Goal: Task Accomplishment & Management: Complete application form

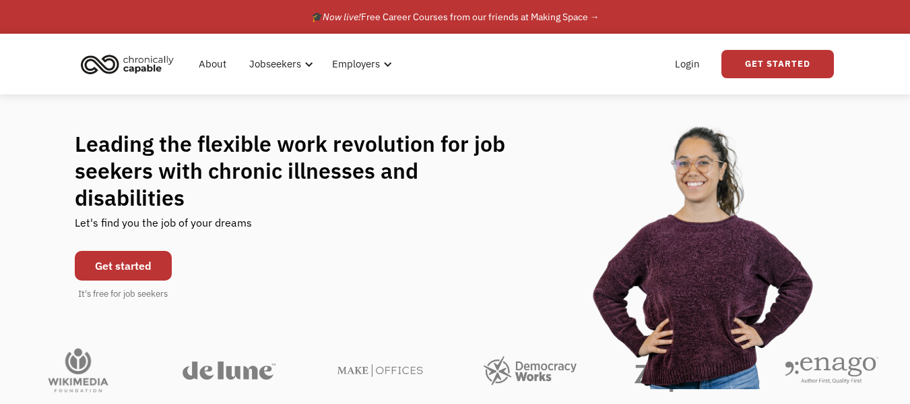
click at [152, 280] on link "Get started" at bounding box center [123, 266] width 97 height 30
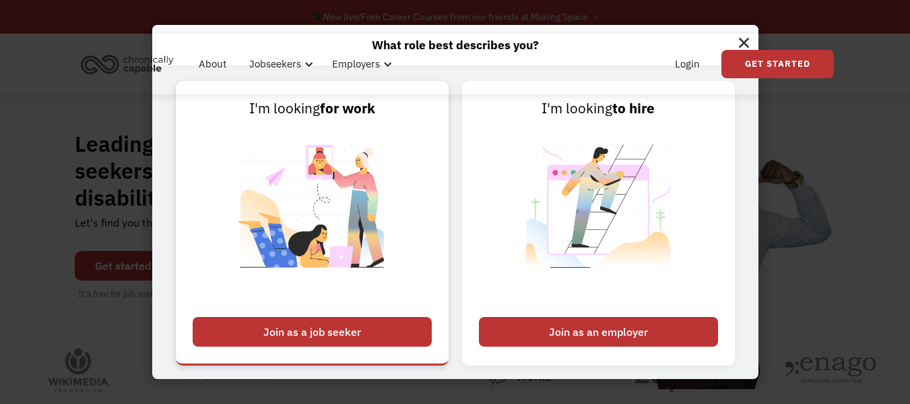
click at [355, 341] on div "Join as a job seeker" at bounding box center [312, 332] width 239 height 30
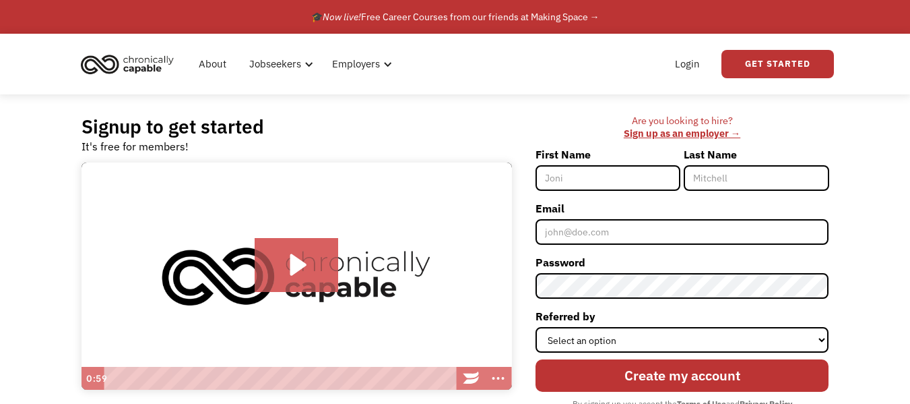
type input "s"
type input "[PERSON_NAME]"
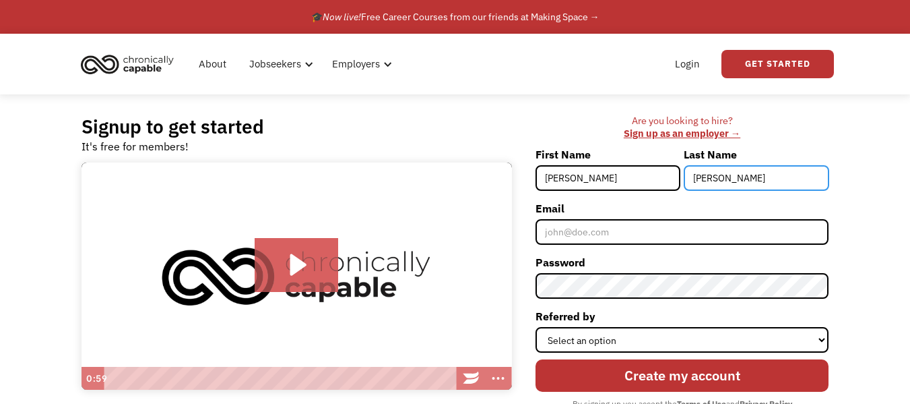
type input "[PERSON_NAME]"
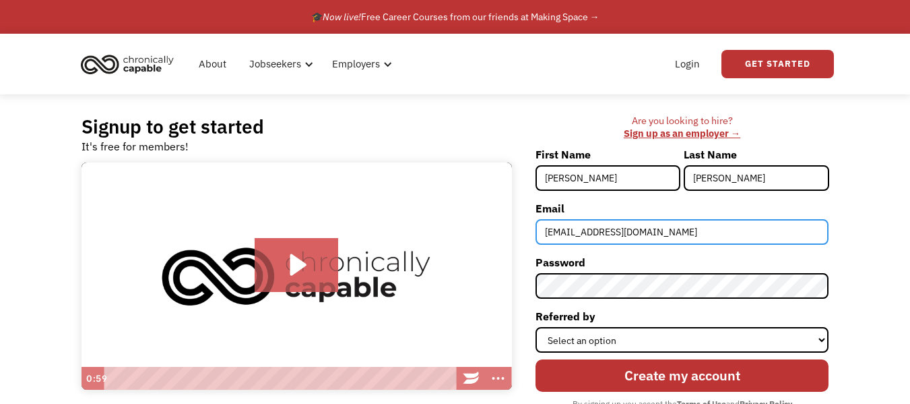
type input "[EMAIL_ADDRESS][DOMAIN_NAME]"
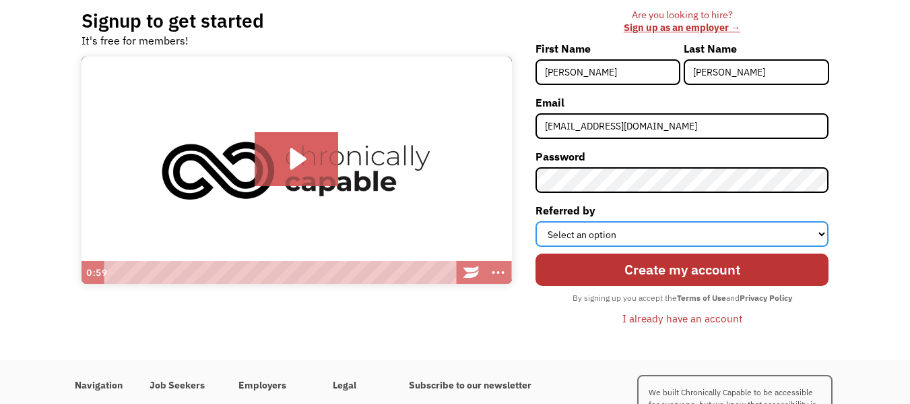
scroll to position [136, 0]
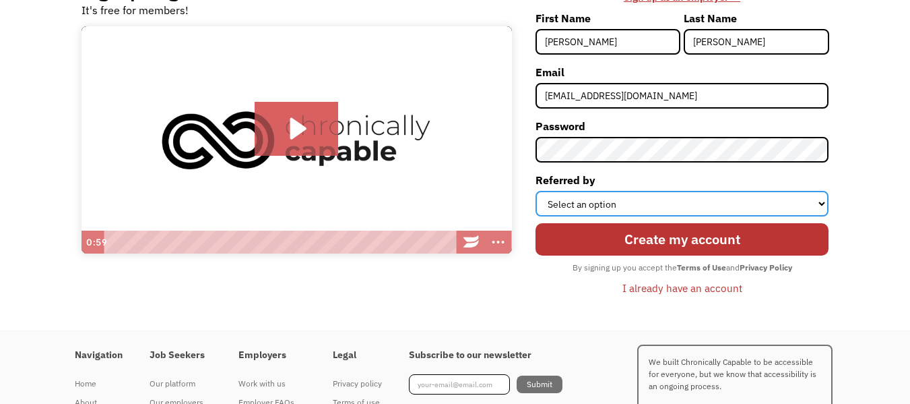
click at [775, 216] on select "Select an option Instagram Facebook Twitter Search Engine News Article Word of …" at bounding box center [683, 204] width 294 height 26
select select "Other"
click at [536, 216] on select "Select an option Instagram Facebook Twitter Search Engine News Article Word of …" at bounding box center [683, 204] width 294 height 26
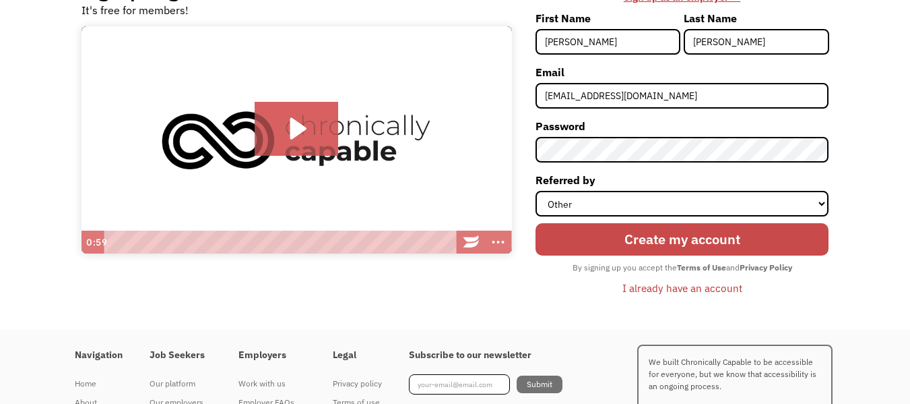
click at [628, 255] on input "Create my account" at bounding box center [683, 239] width 294 height 32
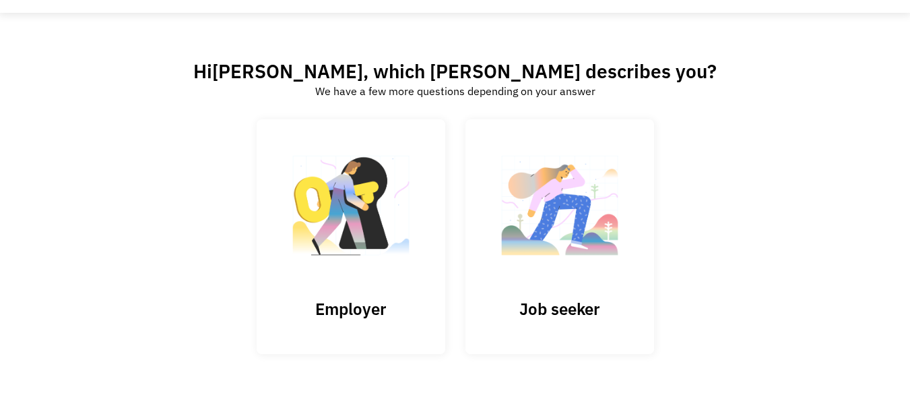
scroll to position [94, 0]
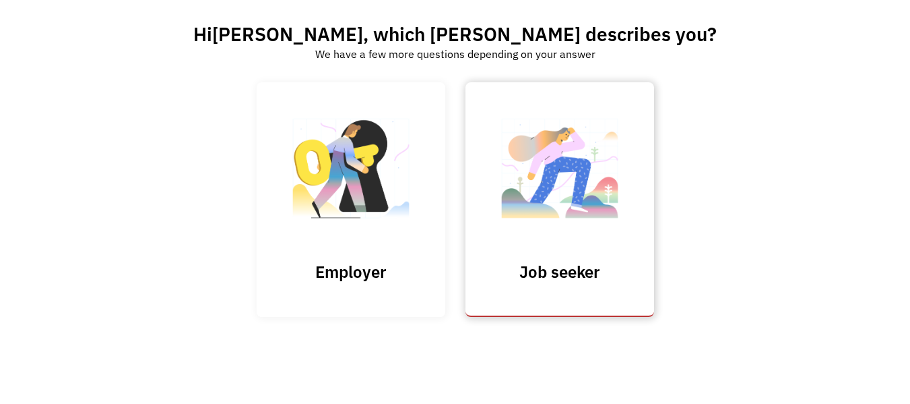
click at [550, 224] on img at bounding box center [560, 174] width 135 height 131
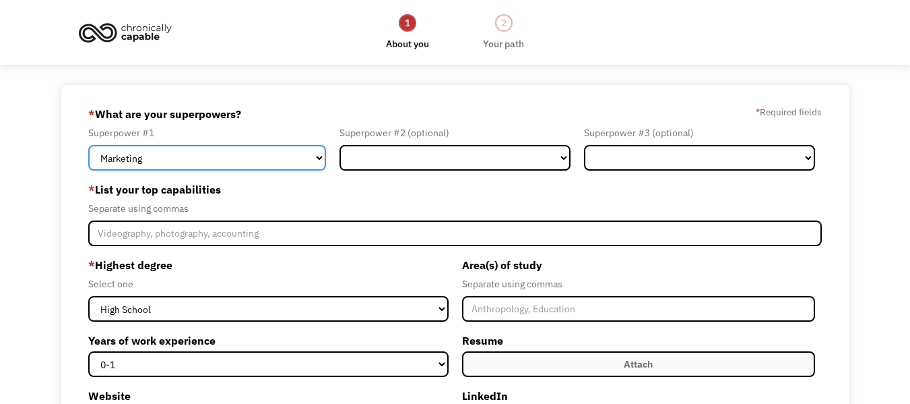
click at [219, 170] on select "Marketing Human Resources Finance Technology Operations Sales Industrial & Manu…" at bounding box center [207, 158] width 238 height 26
select select "Administration"
click at [88, 158] on select "Marketing Human Resources Finance Technology Operations Sales Industrial & Manu…" at bounding box center [207, 158] width 238 height 26
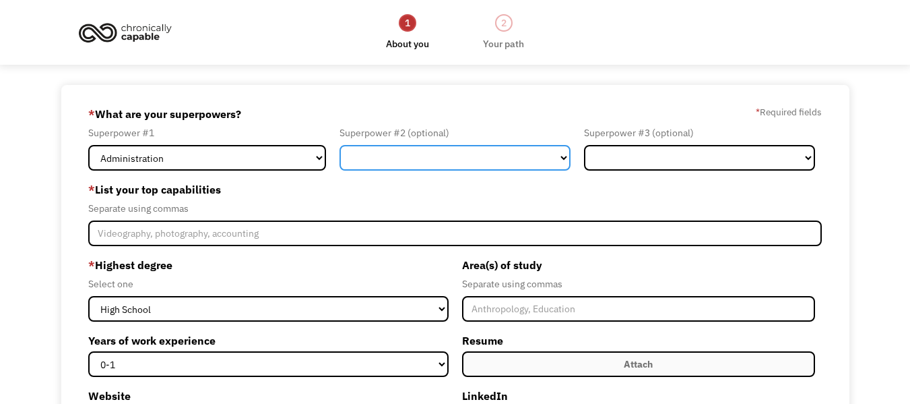
click at [420, 170] on select "Marketing Human Resources Finance Technology Operations Sales Industrial & Manu…" at bounding box center [455, 158] width 231 height 26
click at [340, 158] on select "Marketing Human Resources Finance Technology Operations Sales Industrial & Manu…" at bounding box center [455, 158] width 231 height 26
click at [486, 170] on select "Marketing Human Resources Finance Technology Operations Sales Industrial & Manu…" at bounding box center [455, 158] width 231 height 26
click at [340, 158] on select "Marketing Human Resources Finance Technology Operations Sales Industrial & Manu…" at bounding box center [455, 158] width 231 height 26
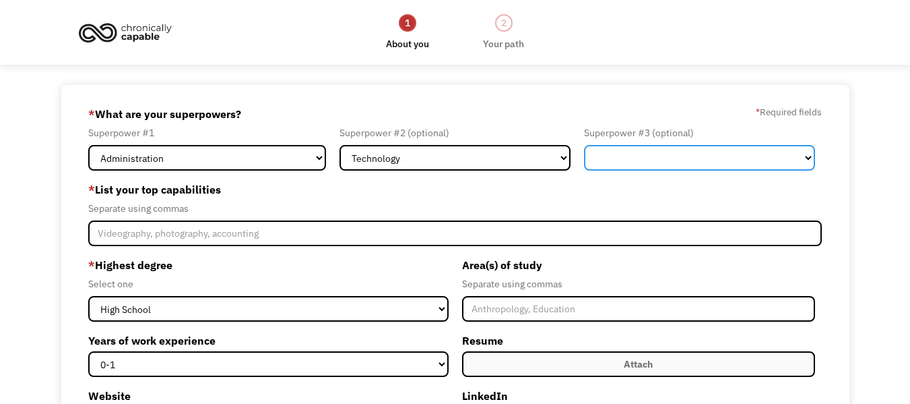
click at [765, 166] on select "Marketing Human Resources Finance Technology Operations Sales Industrial & Manu…" at bounding box center [699, 158] width 231 height 26
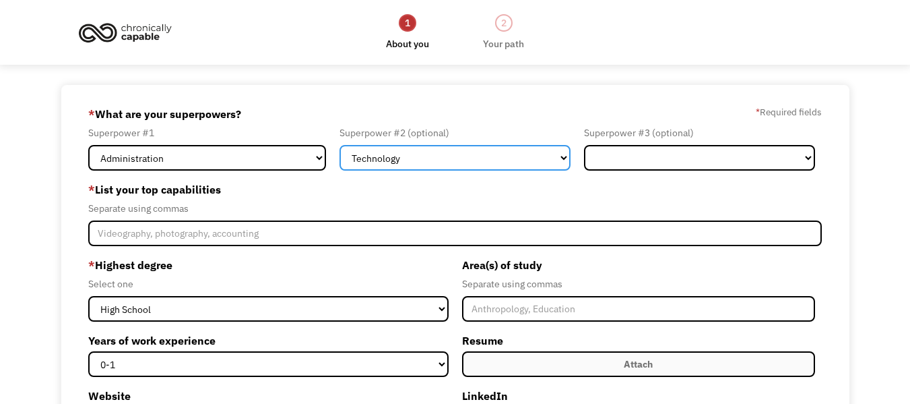
click at [451, 167] on select "Marketing Human Resources Finance Technology Operations Sales Industrial & Manu…" at bounding box center [455, 158] width 231 height 26
select select "Operations"
click at [340, 158] on select "Marketing Human Resources Finance Technology Operations Sales Industrial & Manu…" at bounding box center [455, 158] width 231 height 26
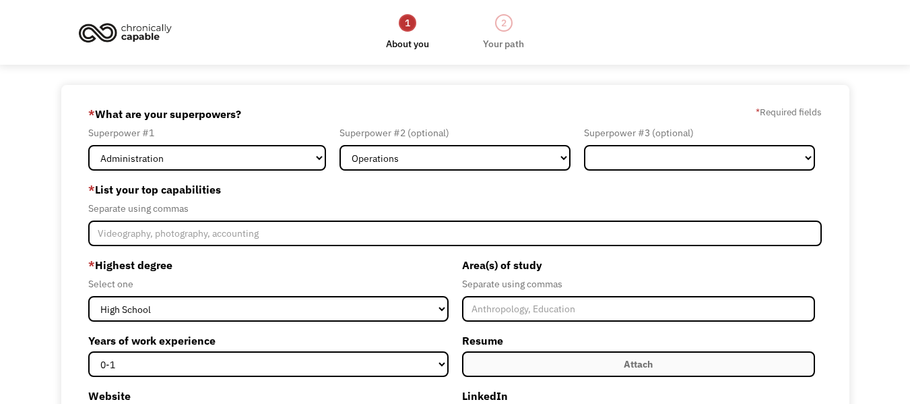
click at [708, 141] on div "Superpower #3 (optional)" at bounding box center [699, 133] width 231 height 16
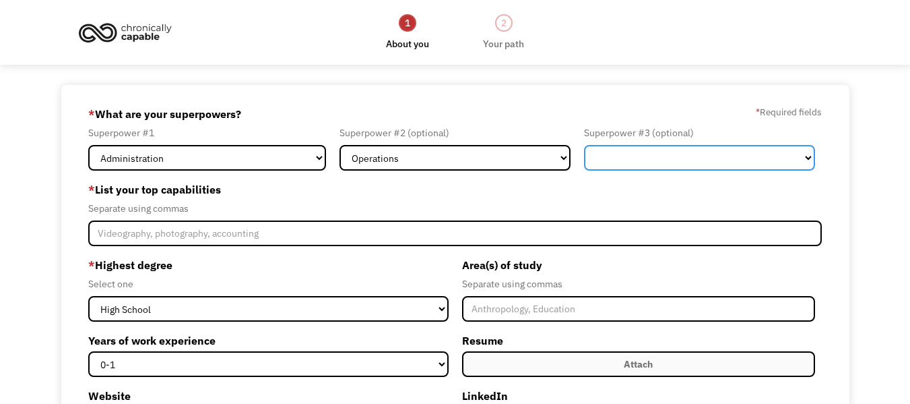
click at [701, 169] on select "Marketing Human Resources Finance Technology Operations Sales Industrial & Manu…" at bounding box center [699, 158] width 231 height 26
select select "Technology"
click at [584, 158] on select "Marketing Human Resources Finance Technology Operations Sales Industrial & Manu…" at bounding box center [699, 158] width 231 height 26
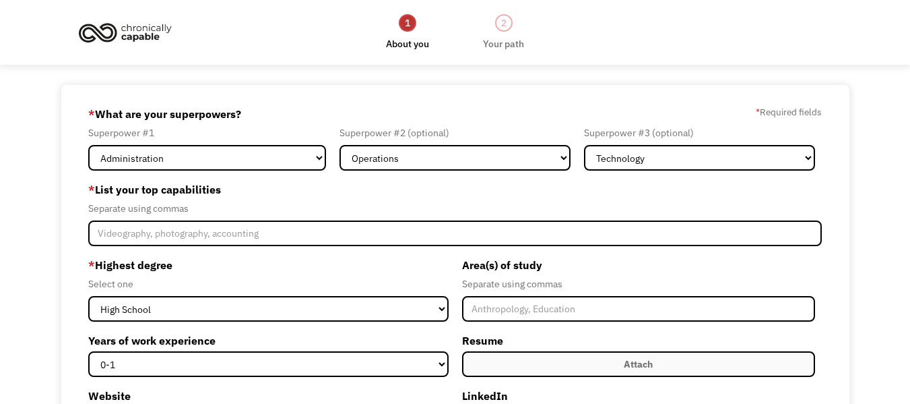
click at [417, 216] on div "Separate using commas" at bounding box center [455, 208] width 734 height 16
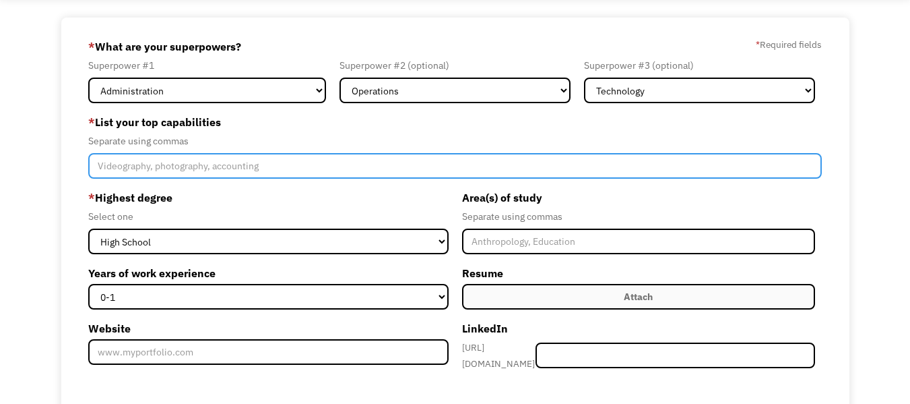
click at [327, 175] on input "Member-Create-Step1" at bounding box center [455, 166] width 734 height 26
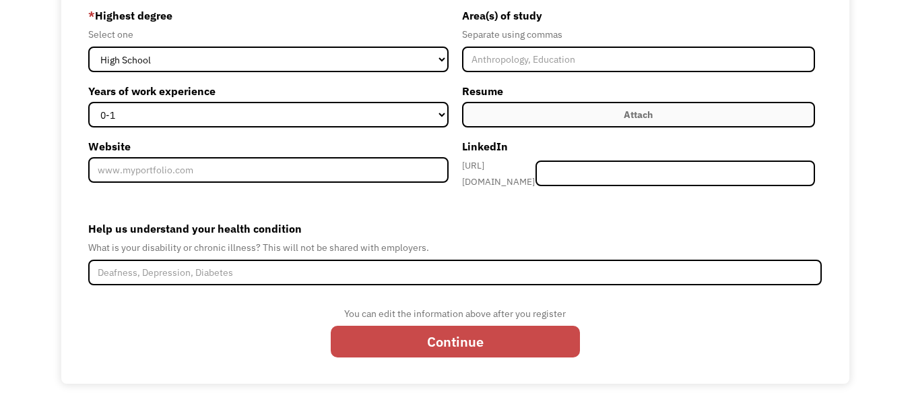
scroll to position [307, 0]
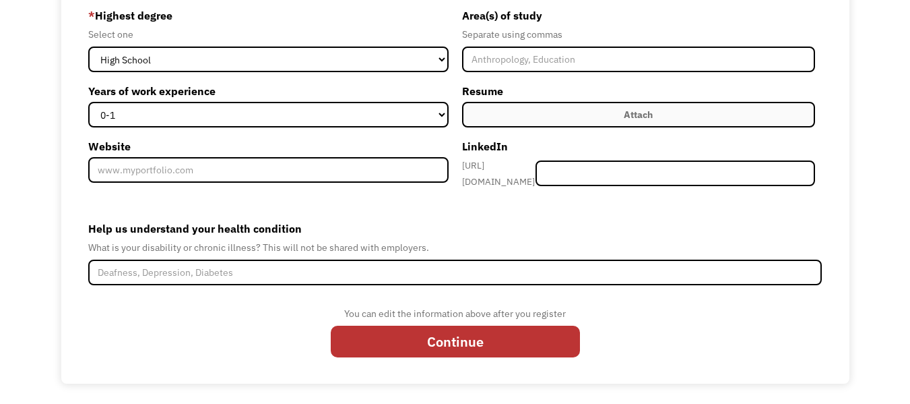
type input "Sales Support, Client Support, Customer Service, Client Services"
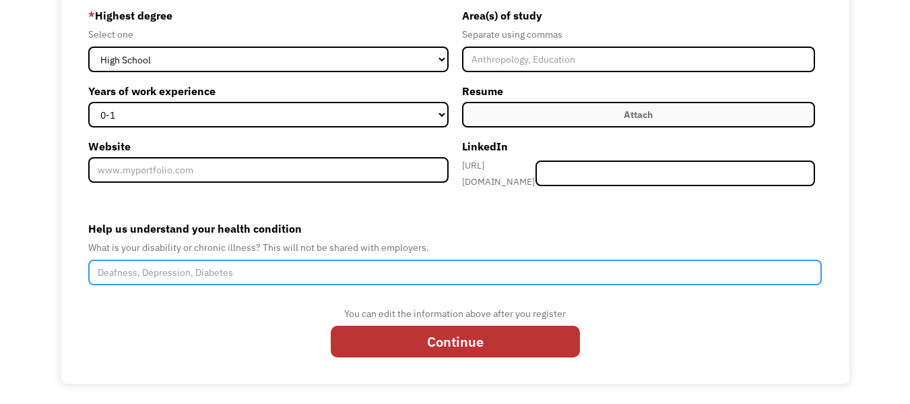
click at [266, 259] on input "Help us understand your health condition" at bounding box center [455, 272] width 734 height 26
type input "K"
type input "Lupus, Depression, Anxiety, PTSD"
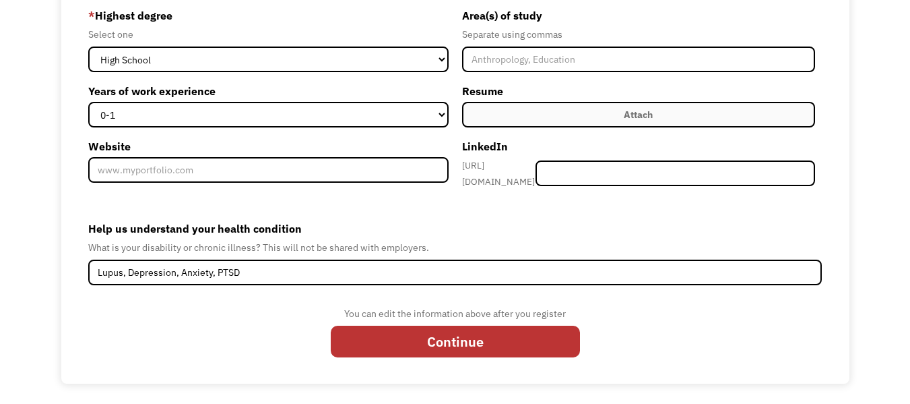
click at [453, 341] on input "Continue" at bounding box center [455, 341] width 249 height 32
type input "Please wait..."
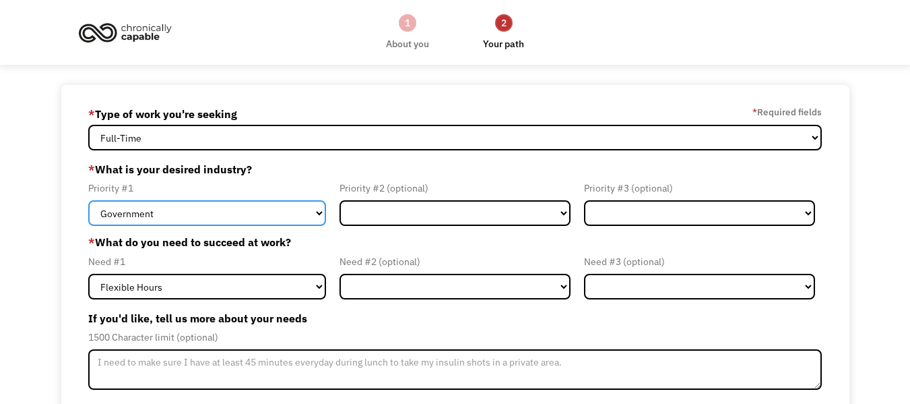
click at [240, 226] on select "Government Finance & Insurance Health & Social Care Tech & Engineering Creative…" at bounding box center [207, 213] width 238 height 26
select select "Administrative"
click at [88, 218] on select "Government Finance & Insurance Health & Social Care Tech & Engineering Creative…" at bounding box center [207, 213] width 238 height 26
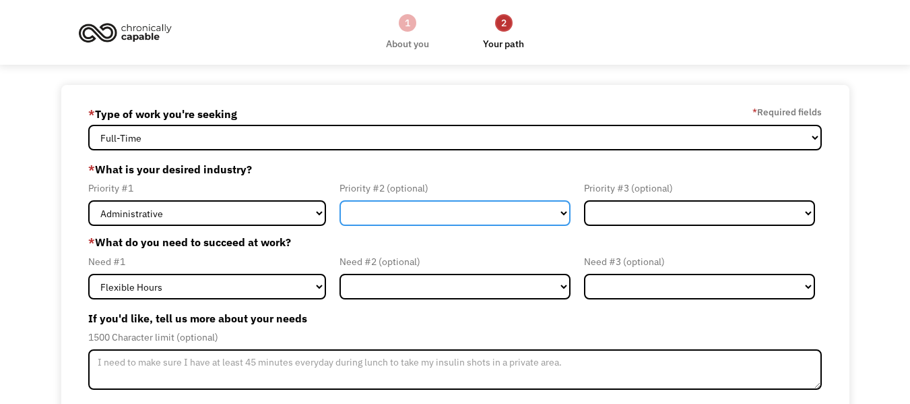
click at [433, 226] on select "Government Finance & Insurance Health & Social Care Tech & Engineering Creative…" at bounding box center [455, 213] width 231 height 26
select select "Administrative"
click at [340, 218] on select "Government Finance & Insurance Health & Social Care Tech & Engineering Creative…" at bounding box center [455, 213] width 231 height 26
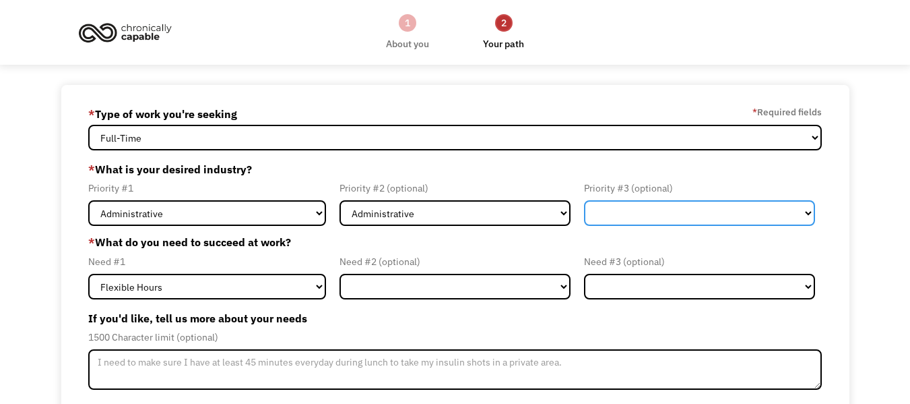
click at [608, 226] on select "Government Finance & Insurance Health & Social Care Tech & Engineering Creative…" at bounding box center [699, 213] width 231 height 26
select select "Administrative"
click at [584, 218] on select "Government Finance & Insurance Health & Social Care Tech & Engineering Creative…" at bounding box center [699, 213] width 231 height 26
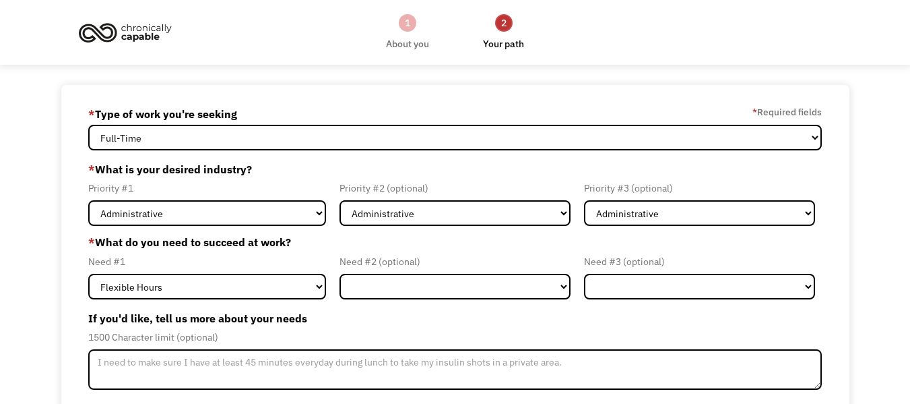
click at [219, 250] on label "* What do you need to succeed at work?" at bounding box center [455, 242] width 734 height 16
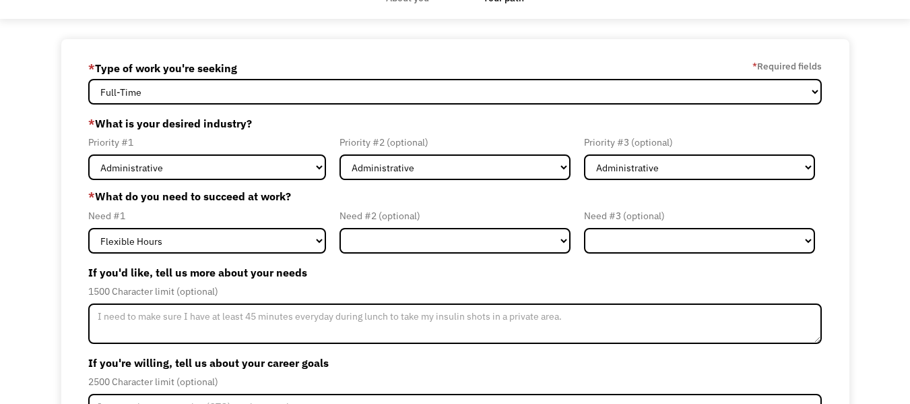
scroll to position [67, 0]
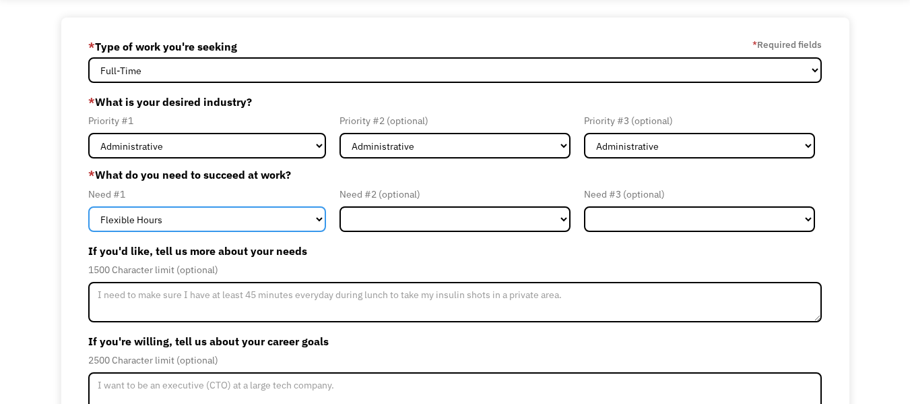
click at [220, 232] on select "Flexible Hours Remote Work Service Animal On-site Accommodations Visual Support…" at bounding box center [207, 219] width 238 height 26
select select "Remote Work"
click at [88, 232] on select "Flexible Hours Remote Work Service Animal On-site Accommodations Visual Support…" at bounding box center [207, 219] width 238 height 26
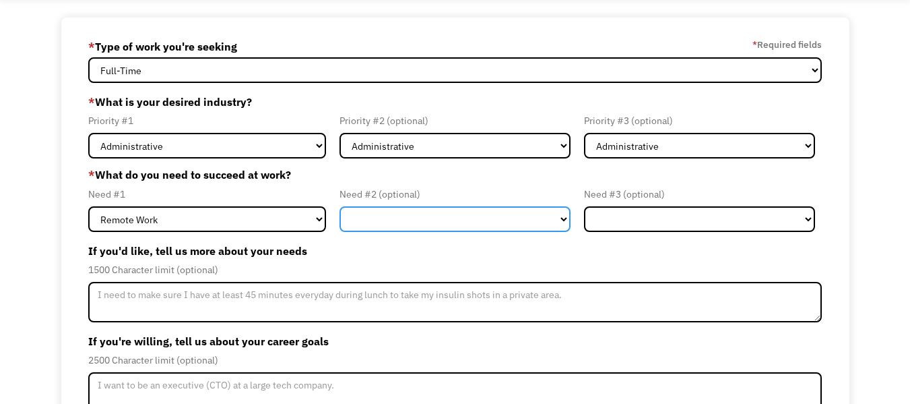
click at [493, 232] on select "Flexible Hours Remote Work Service Animal On-site Accommodations Visual Support…" at bounding box center [455, 219] width 231 height 26
select select "Flexible Hours"
click at [340, 232] on select "Flexible Hours Remote Work Service Animal On-site Accommodations Visual Support…" at bounding box center [455, 219] width 231 height 26
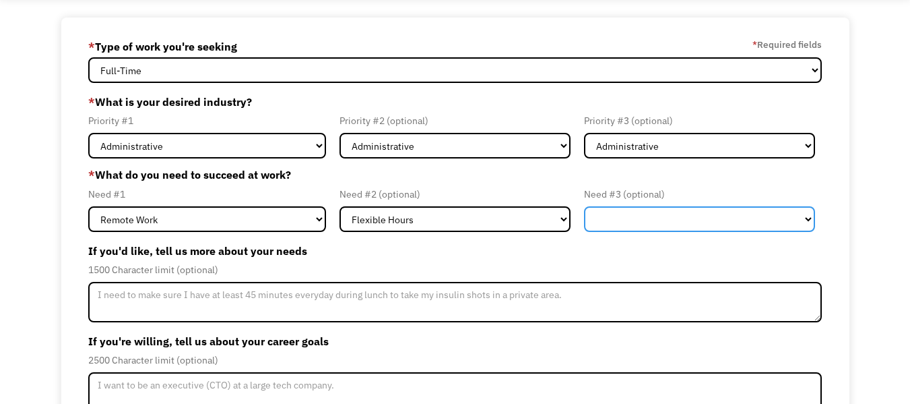
click at [623, 232] on select "Flexible Hours Remote Work Service Animal On-site Accommodations Visual Support…" at bounding box center [699, 219] width 231 height 26
select select "Remote Work"
click at [584, 232] on select "Flexible Hours Remote Work Service Animal On-site Accommodations Visual Support…" at bounding box center [699, 219] width 231 height 26
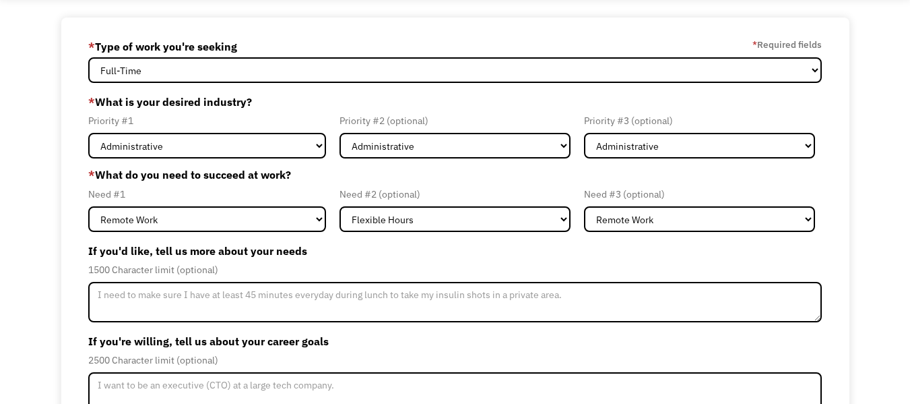
click at [621, 278] on div "1500 Character limit (optional)" at bounding box center [455, 269] width 734 height 16
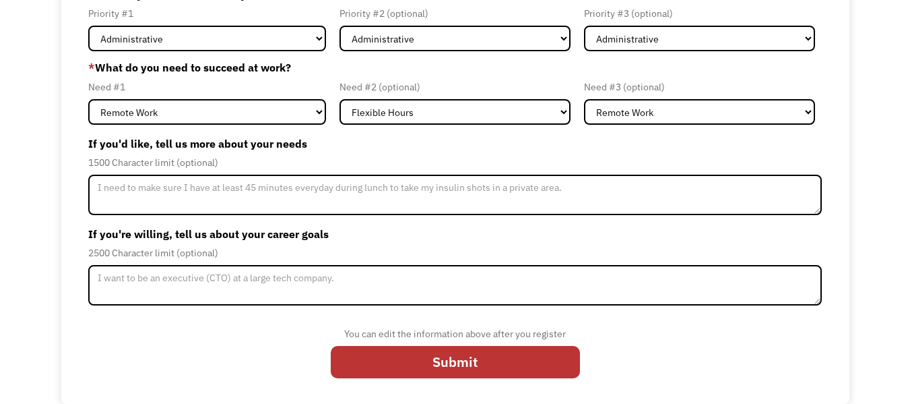
scroll to position [228, 0]
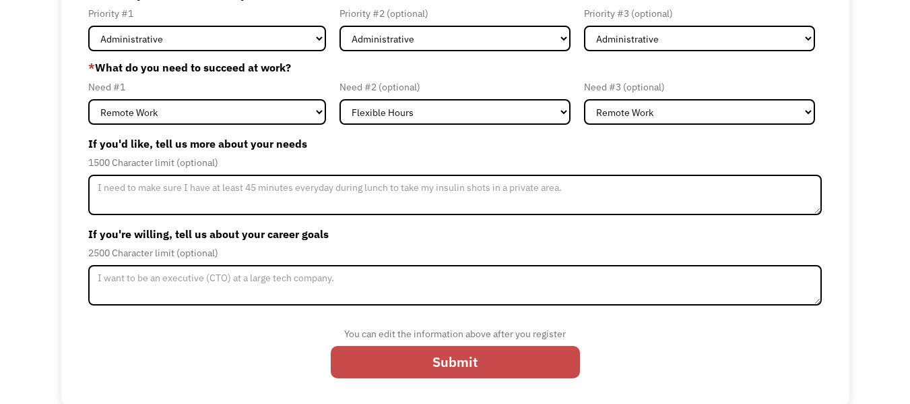
click at [433, 375] on input "Submit" at bounding box center [455, 362] width 249 height 32
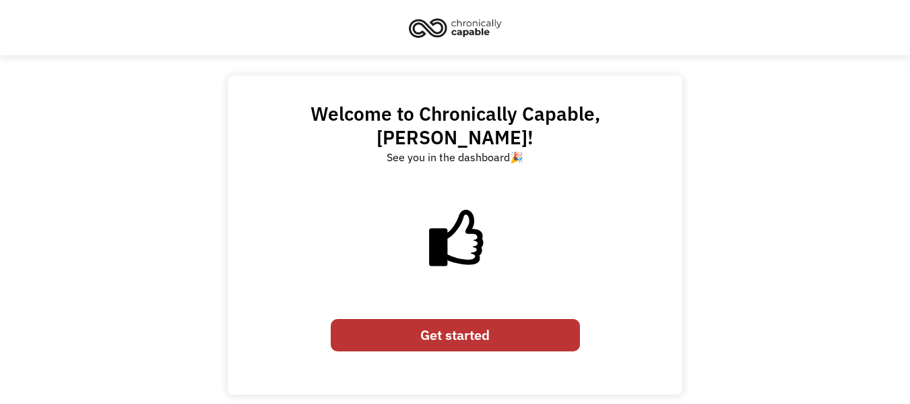
click at [473, 349] on link "Get started" at bounding box center [455, 335] width 249 height 32
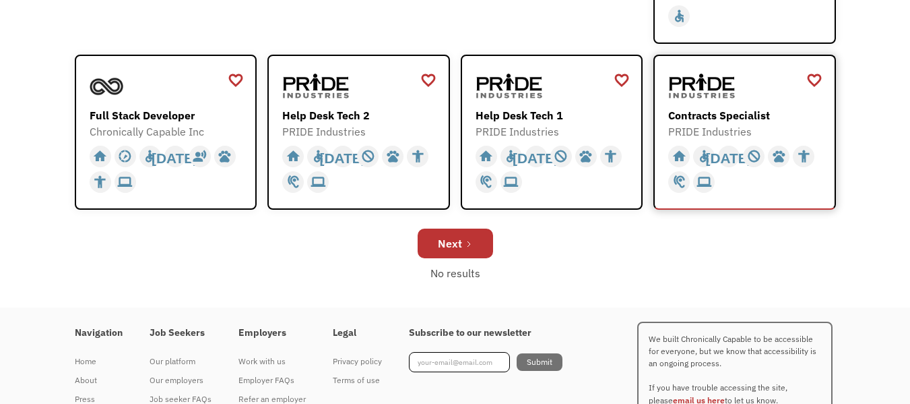
scroll to position [539, 0]
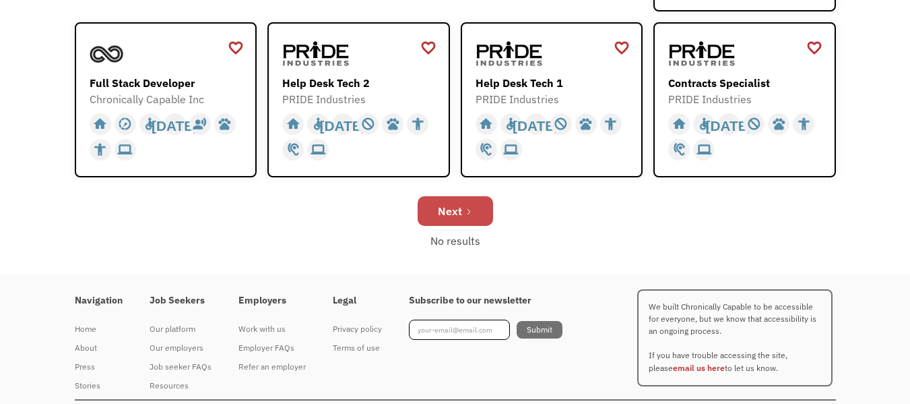
click at [457, 219] on div "Next" at bounding box center [450, 211] width 24 height 16
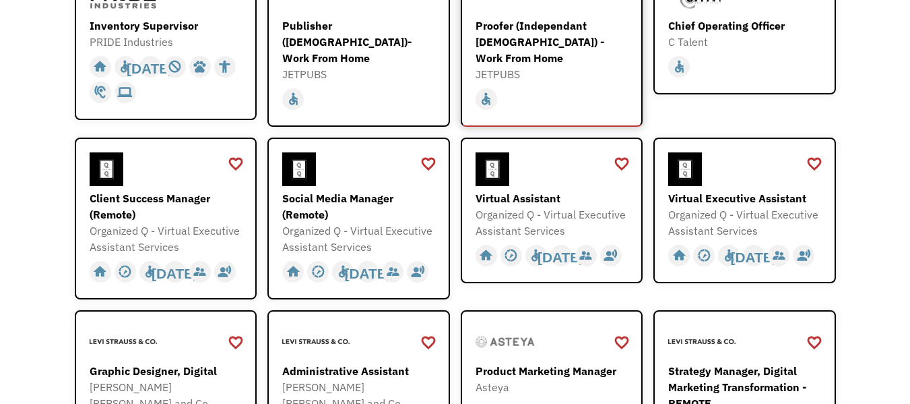
scroll to position [270, 0]
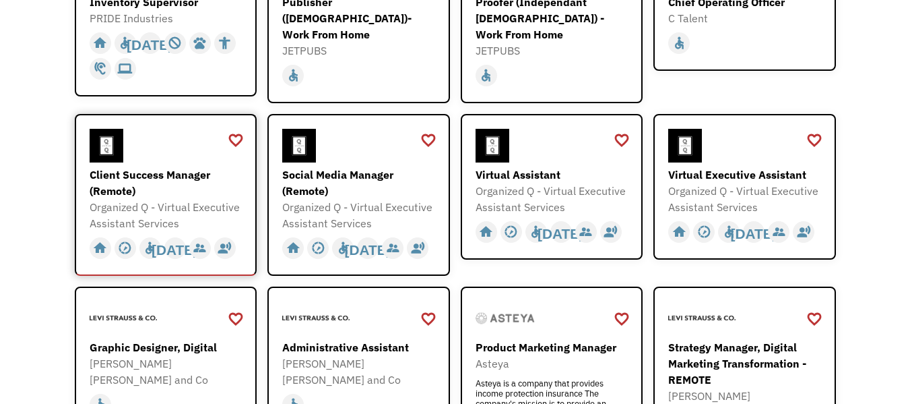
click at [179, 199] on div "Client Success Manager (Remote)" at bounding box center [168, 182] width 156 height 32
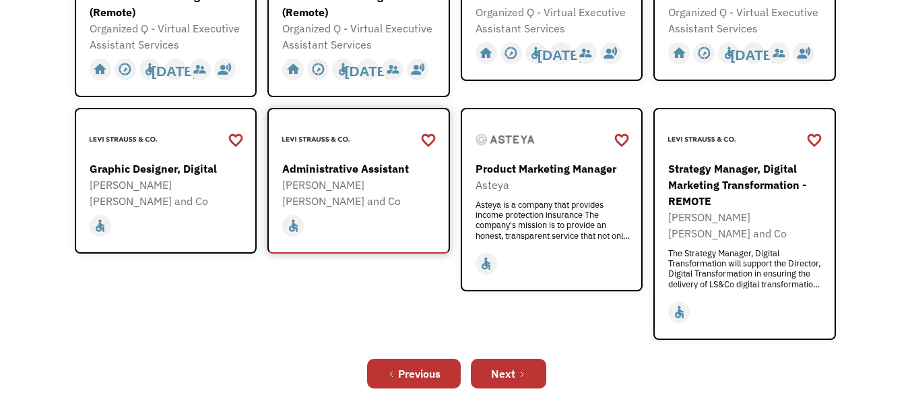
scroll to position [472, 0]
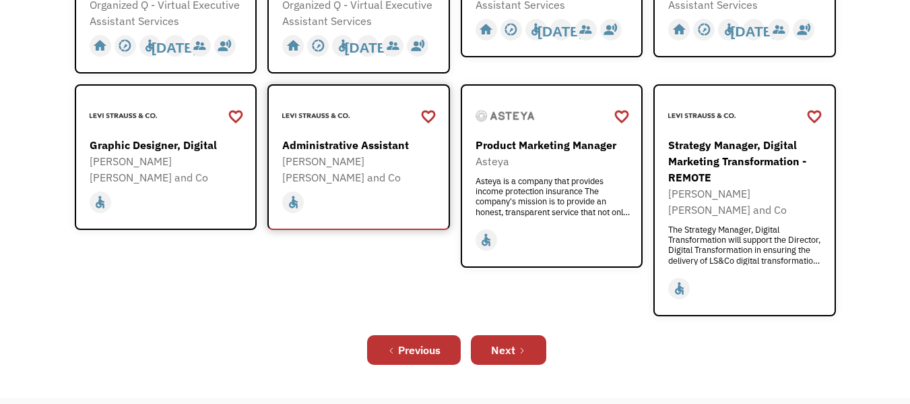
click at [391, 153] on div "Administrative Assistant" at bounding box center [360, 145] width 156 height 16
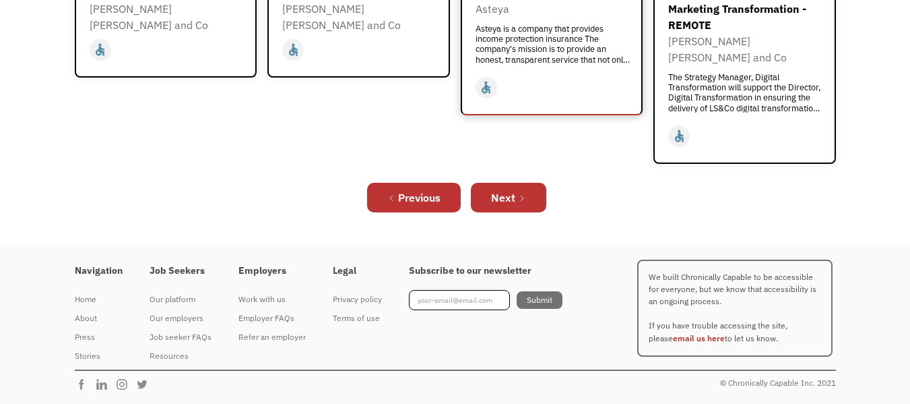
scroll to position [674, 0]
click at [517, 212] on link "Next" at bounding box center [508, 198] width 75 height 30
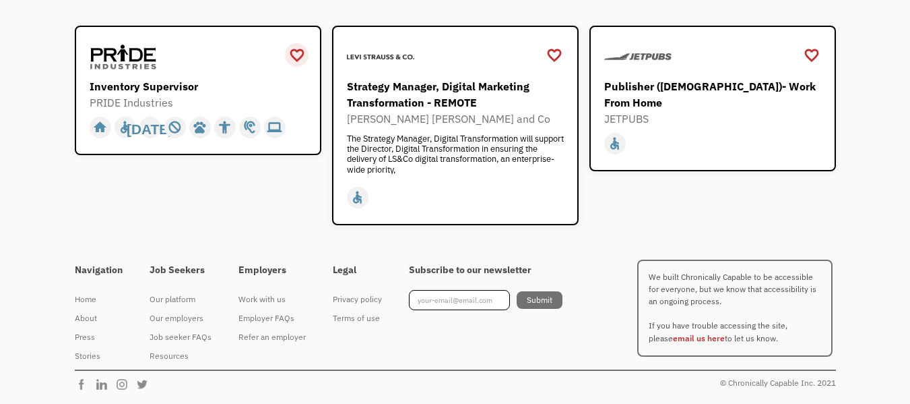
scroll to position [846, 0]
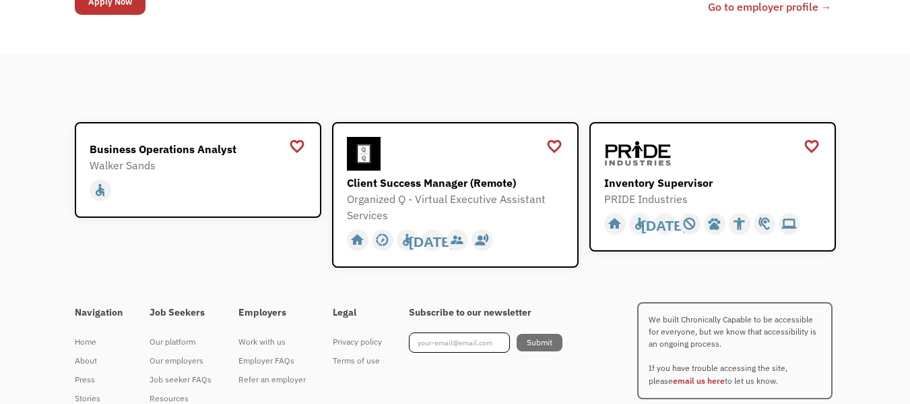
scroll to position [1652, 0]
click at [122, 14] on input "Apply Now" at bounding box center [110, 2] width 71 height 26
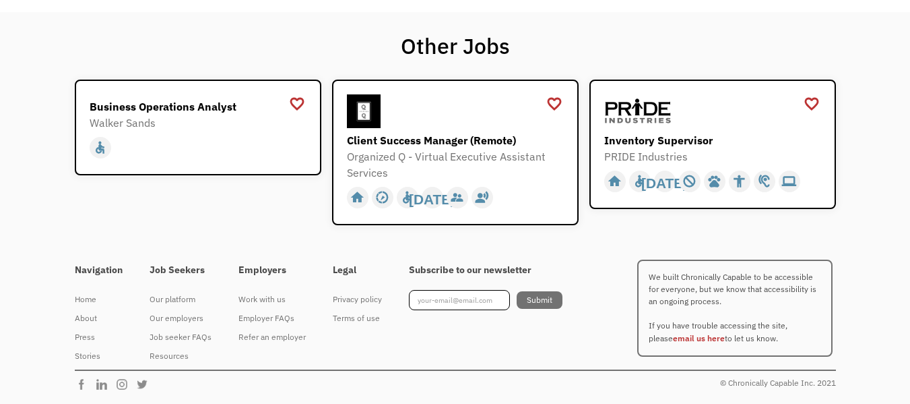
scroll to position [1989, 0]
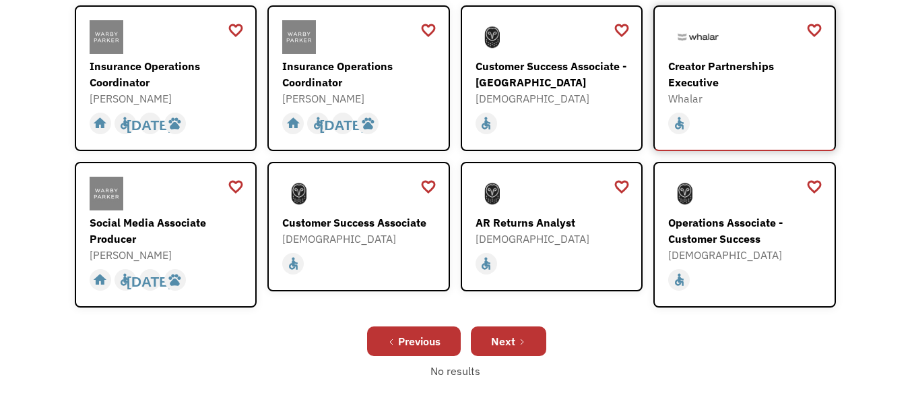
scroll to position [472, 0]
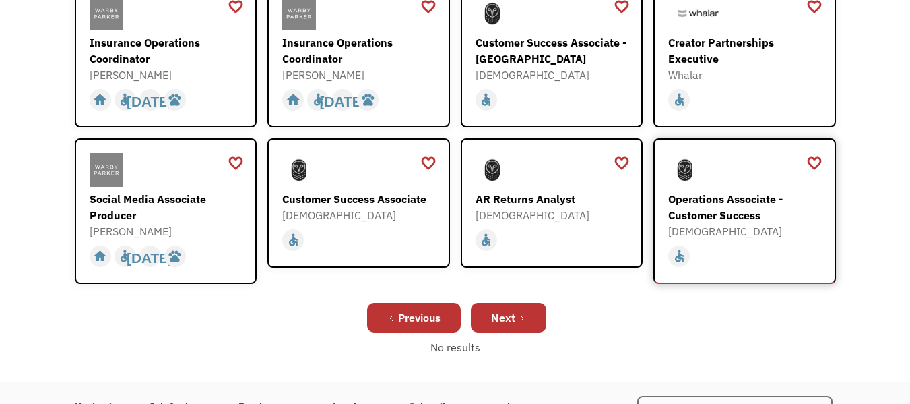
click at [752, 239] on div "[DEMOGRAPHIC_DATA]" at bounding box center [746, 231] width 156 height 16
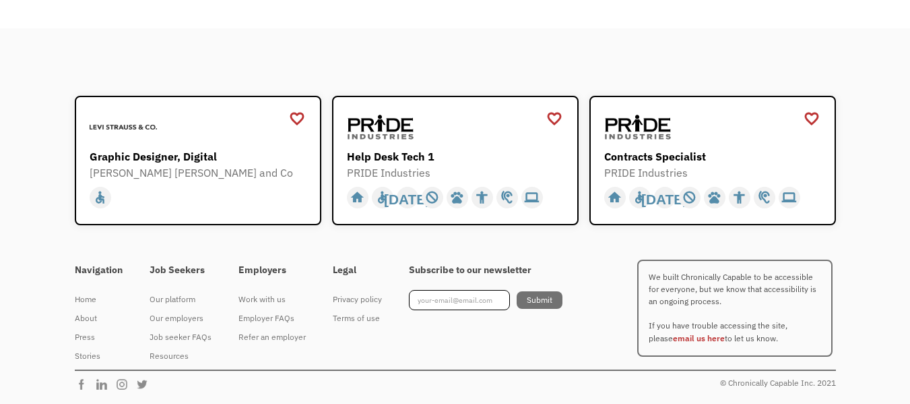
scroll to position [2426, 0]
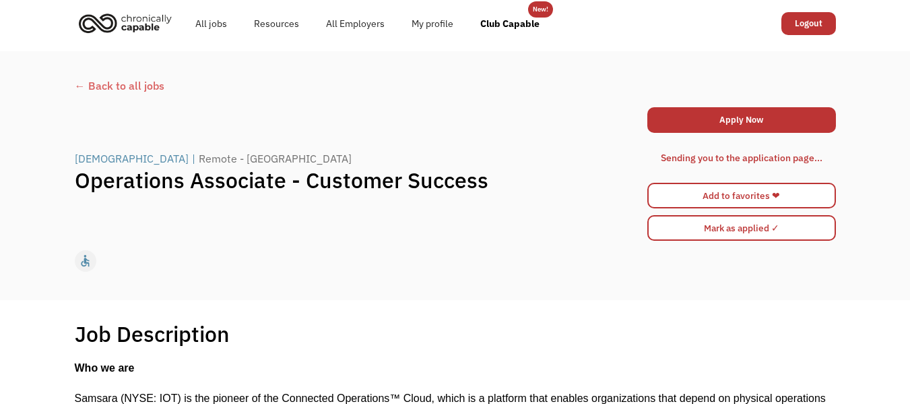
scroll to position [0, 0]
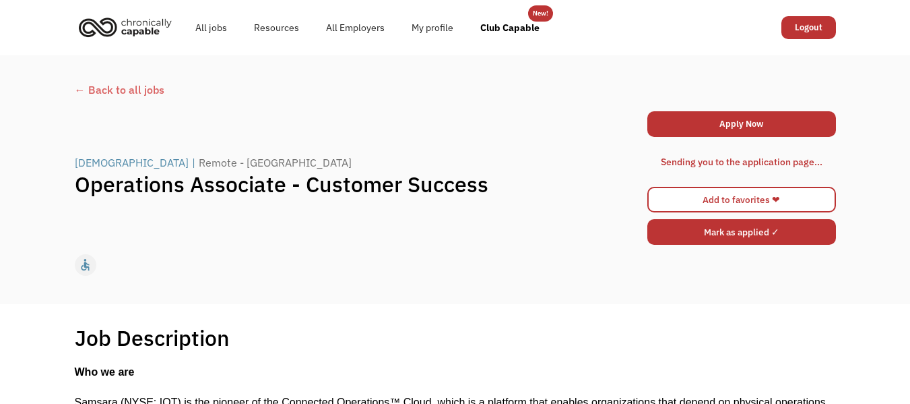
click at [701, 245] on input "Mark as applied ✓" at bounding box center [742, 232] width 189 height 26
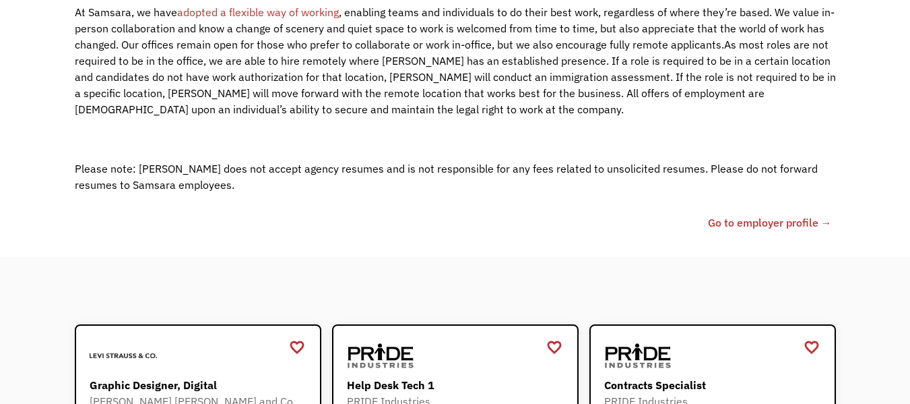
scroll to position [2021, 0]
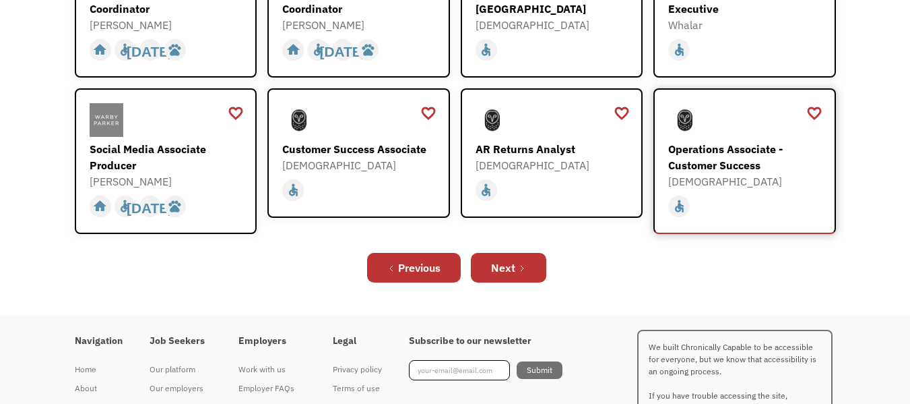
scroll to position [472, 0]
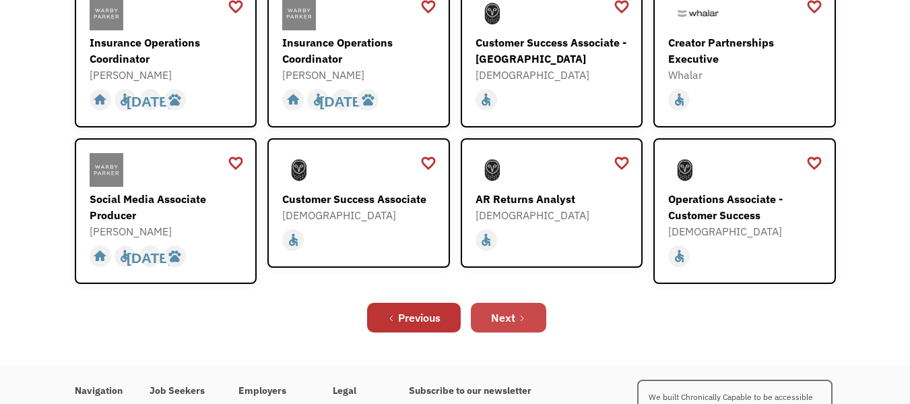
click at [536, 332] on link "Next" at bounding box center [508, 318] width 75 height 30
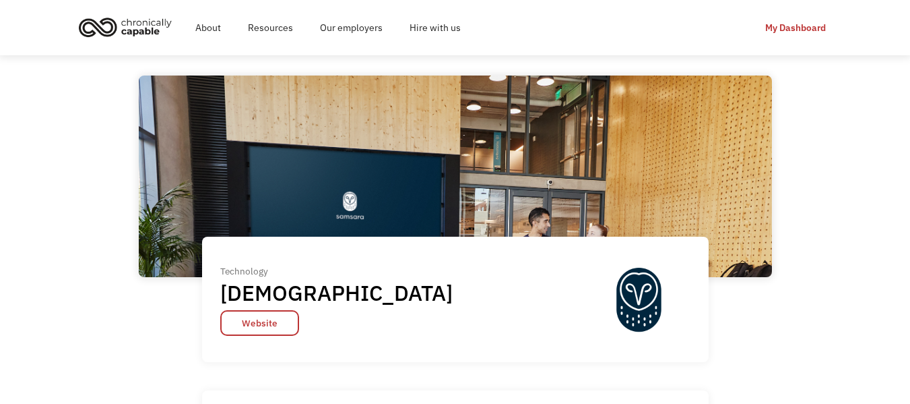
scroll to position [67, 0]
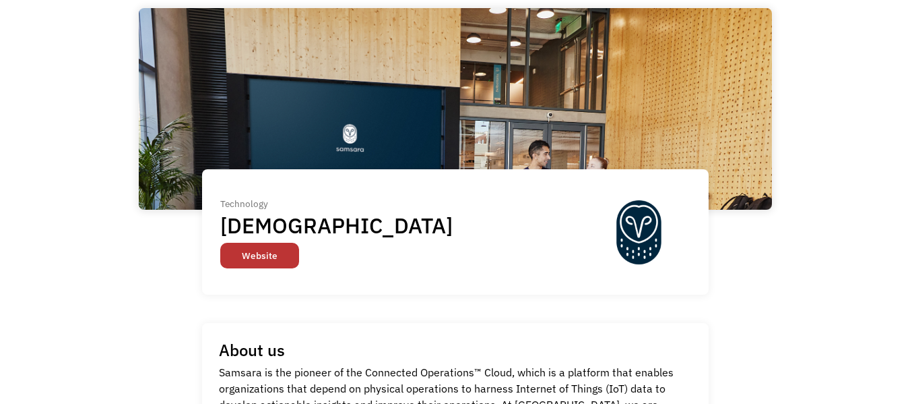
click at [260, 334] on div "Technology Samsara Website Technology Samsara Website" at bounding box center [455, 171] width 633 height 327
click at [267, 267] on link "Website" at bounding box center [259, 256] width 79 height 26
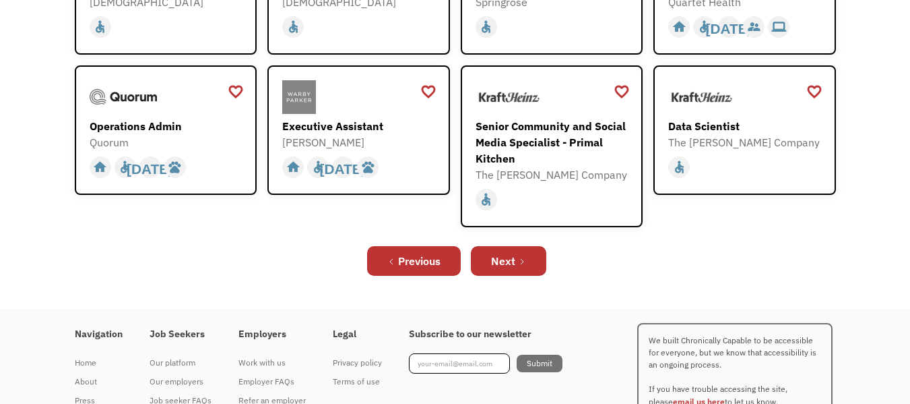
scroll to position [472, 0]
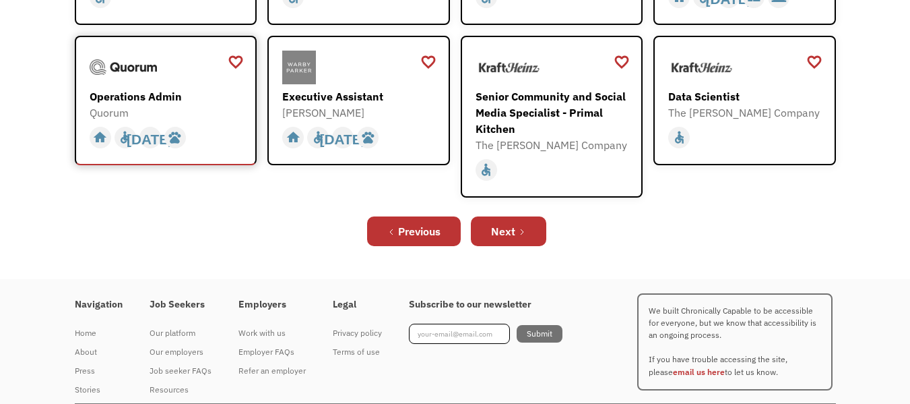
click at [141, 104] on div "Operations Admin" at bounding box center [168, 96] width 156 height 16
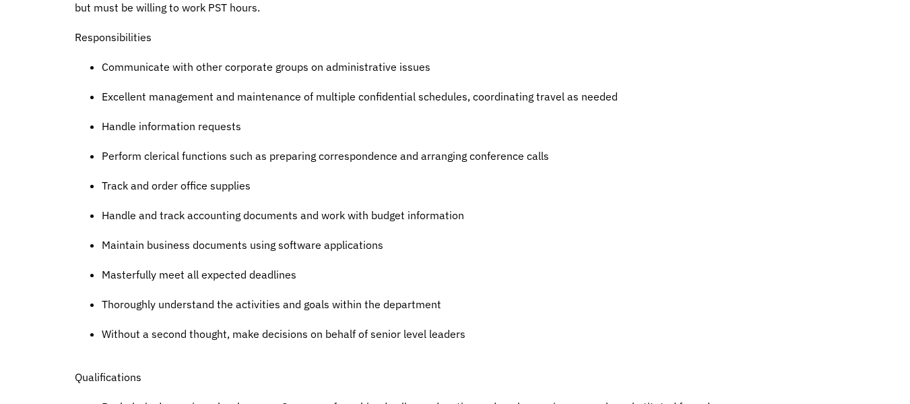
scroll to position [574, 0]
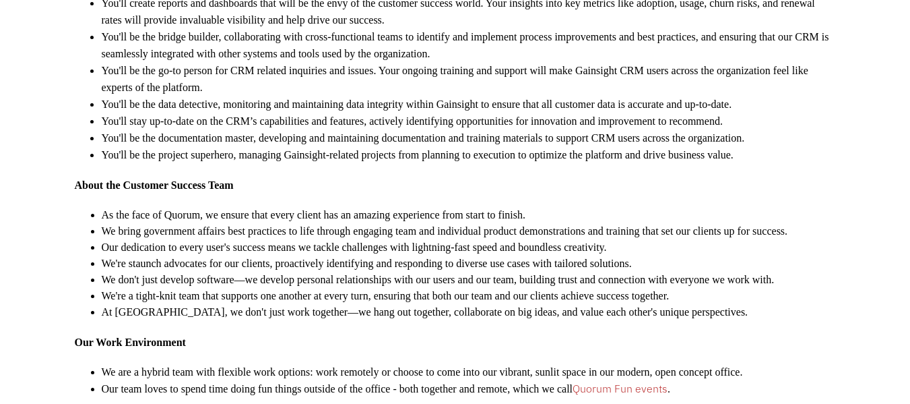
scroll to position [741, 0]
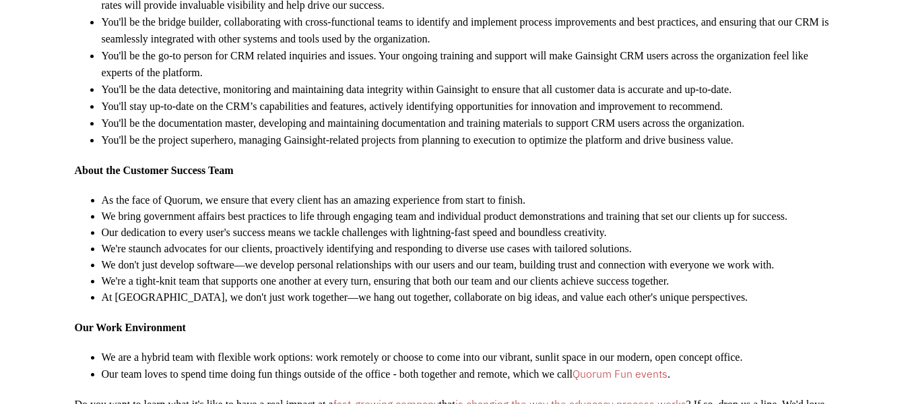
drag, startPoint x: 646, startPoint y: 202, endPoint x: 555, endPoint y: 177, distance: 95.0
click at [555, 44] on span "You'll be the bridge builder, collaborating with cross-functional teams to iden…" at bounding box center [466, 30] width 728 height 28
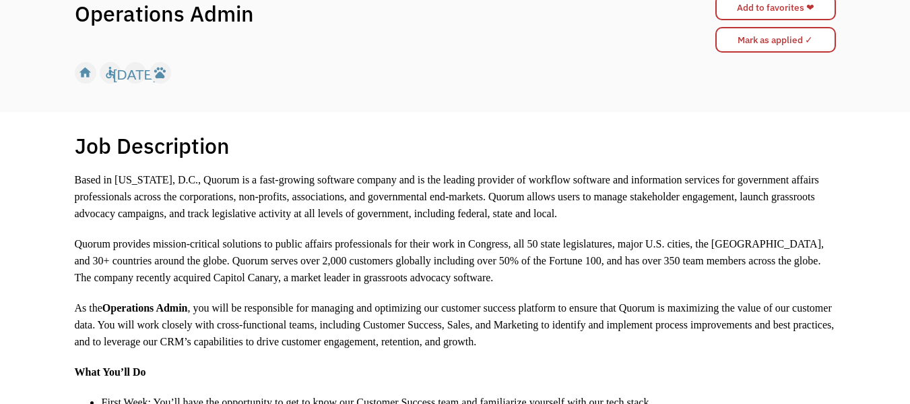
scroll to position [135, 0]
